Goal: Navigation & Orientation: Find specific page/section

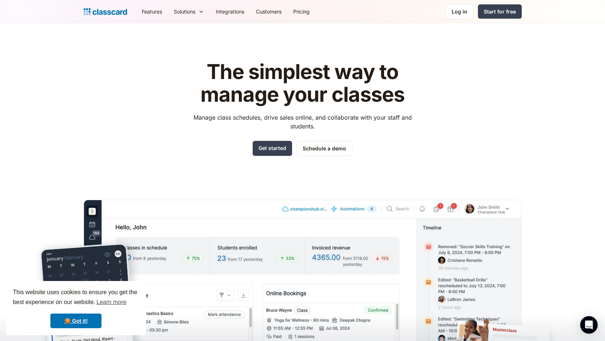
click at [468, 20] on div "Features Resources Blog The latest industry news, updates and info. Customer st…" at bounding box center [302, 11] width 605 height 23
click at [463, 12] on div "Log in" at bounding box center [460, 12] width 16 height 8
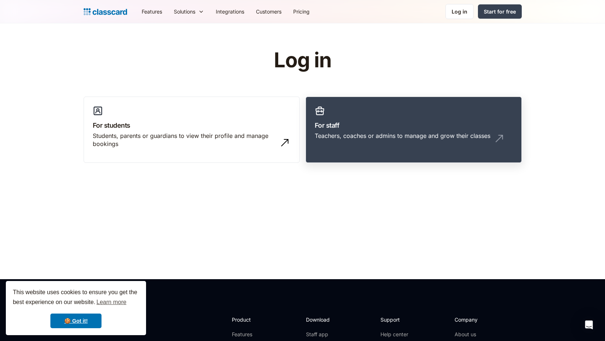
click at [415, 126] on h3 "For staff" at bounding box center [414, 125] width 198 height 10
